Goal: Task Accomplishment & Management: Use online tool/utility

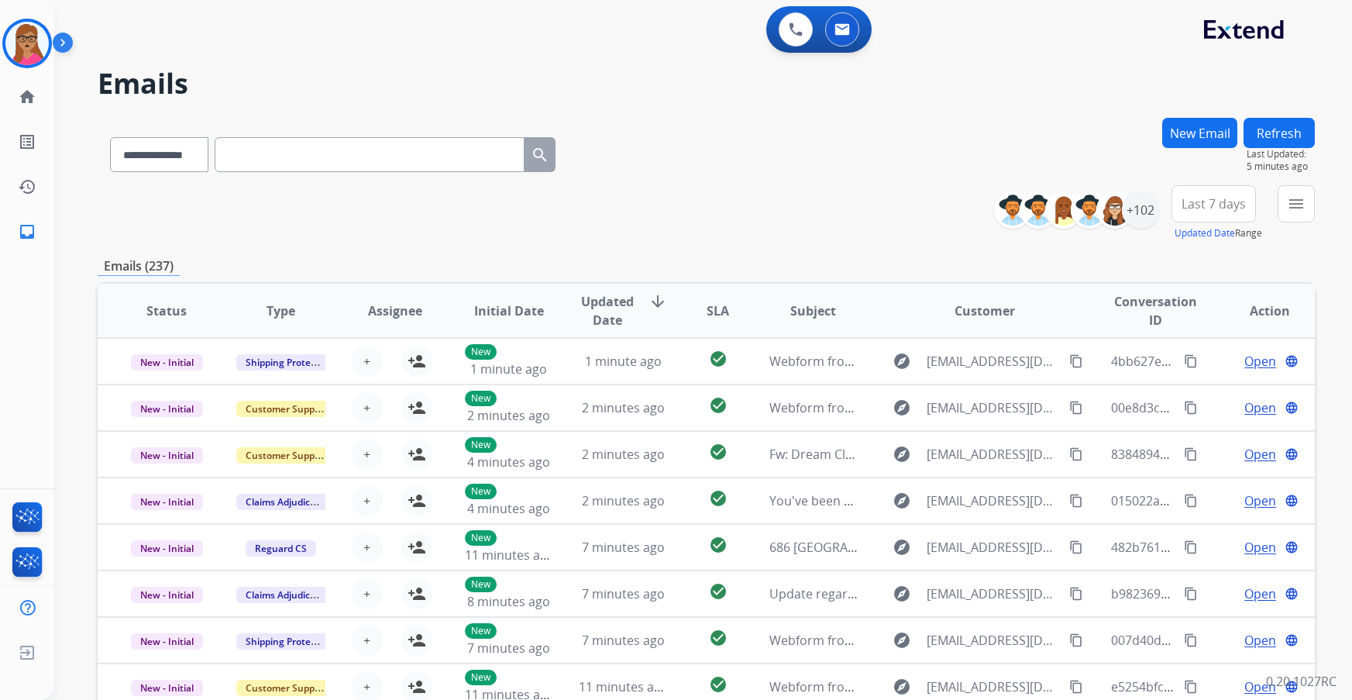
select select "**********"
drag, startPoint x: 3, startPoint y: 33, endPoint x: 18, endPoint y: 32, distance: 14.7
click at [5, 33] on div at bounding box center [27, 44] width 50 height 50
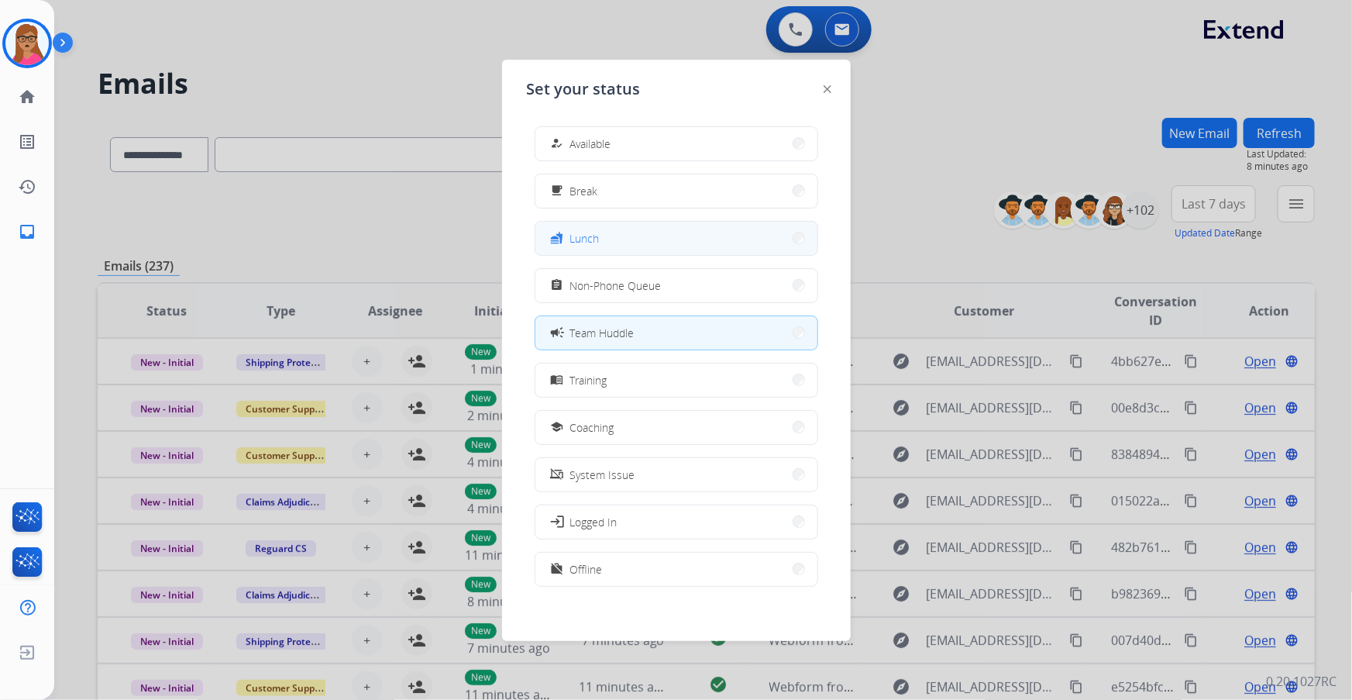
click at [652, 238] on button "fastfood Lunch" at bounding box center [676, 238] width 282 height 33
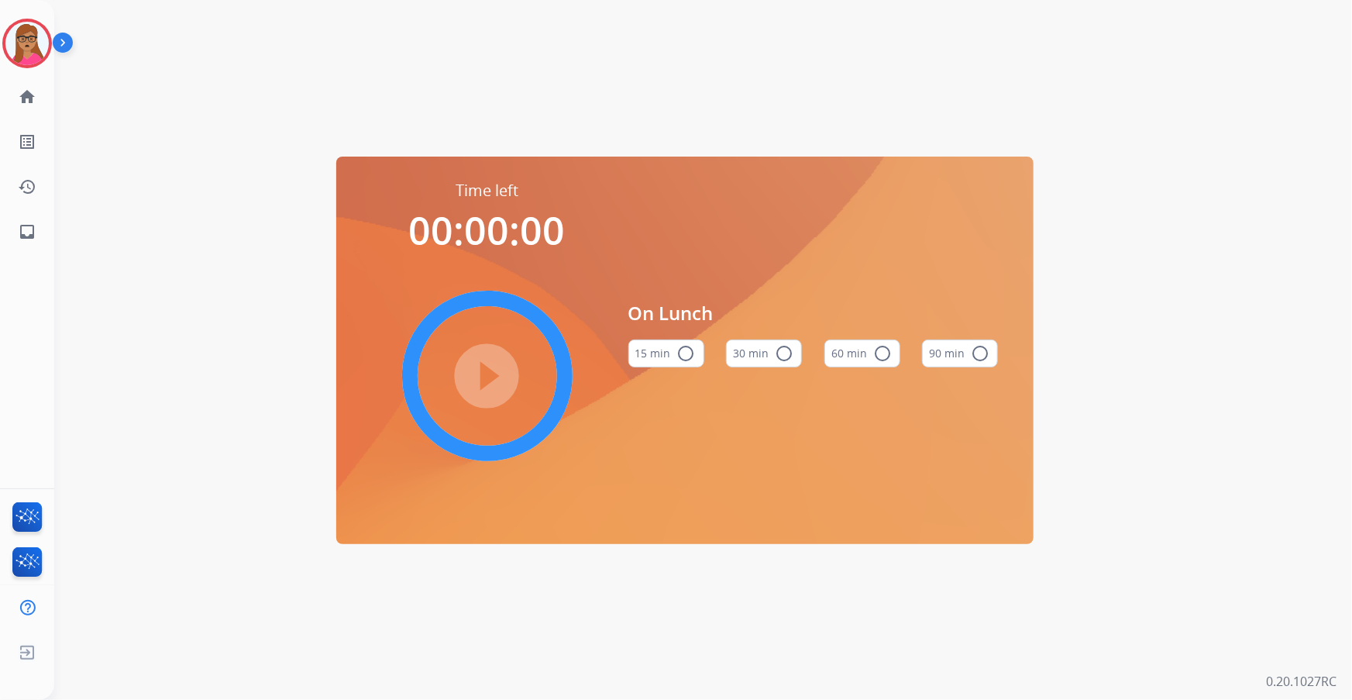
click at [854, 356] on button "60 min radio_button_unchecked" at bounding box center [862, 353] width 76 height 28
drag, startPoint x: 484, startPoint y: 368, endPoint x: 476, endPoint y: 274, distance: 94.1
click at [485, 367] on mat-icon "play_circle_filled" at bounding box center [487, 375] width 19 height 19
